Goal: Find specific page/section: Find specific page/section

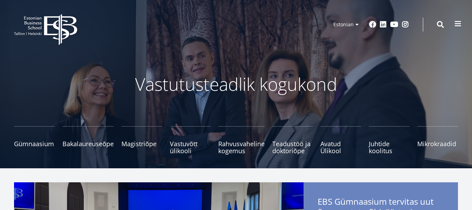
click at [456, 22] on span at bounding box center [457, 23] width 7 height 7
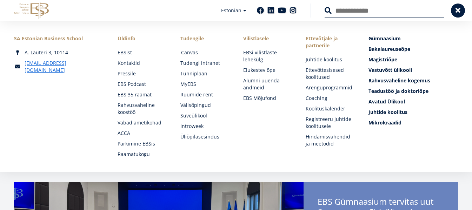
click at [190, 51] on link "Canvas" at bounding box center [205, 52] width 49 height 7
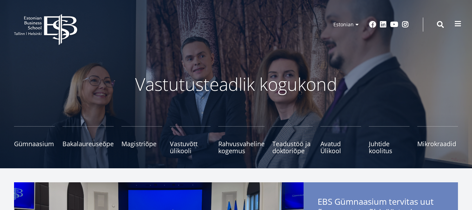
click at [455, 20] on span at bounding box center [457, 23] width 7 height 7
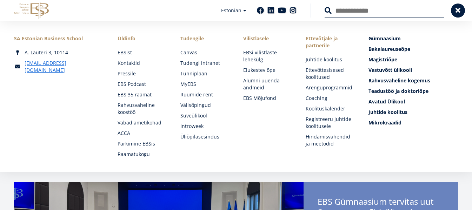
drag, startPoint x: 189, startPoint y: 71, endPoint x: 263, endPoint y: 93, distance: 76.8
click at [189, 71] on link "Tunniplaan" at bounding box center [204, 73] width 49 height 7
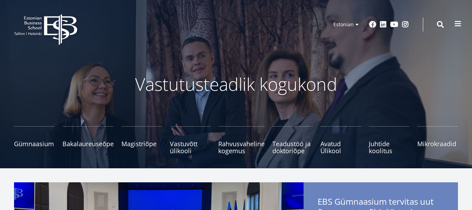
click at [458, 22] on span at bounding box center [457, 23] width 7 height 7
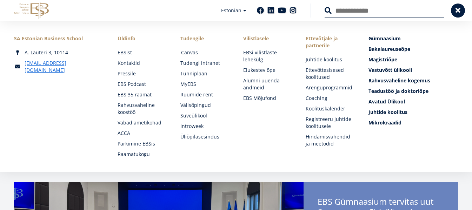
click at [191, 50] on link "Canvas" at bounding box center [205, 52] width 49 height 7
